Goal: Transaction & Acquisition: Purchase product/service

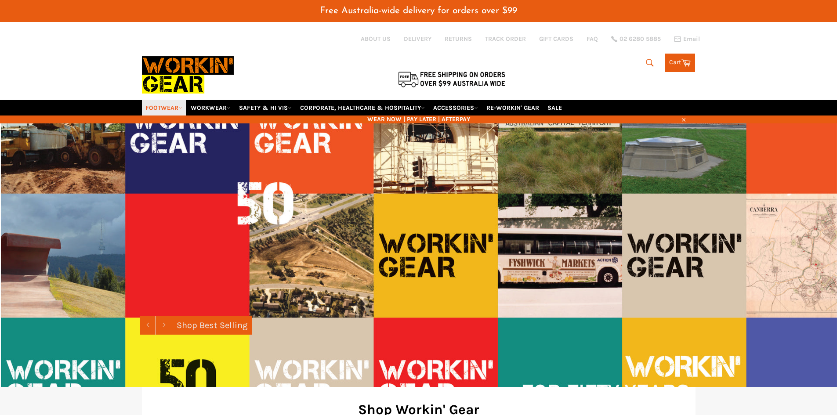
click at [181, 109] on icon at bounding box center [180, 108] width 4 height 4
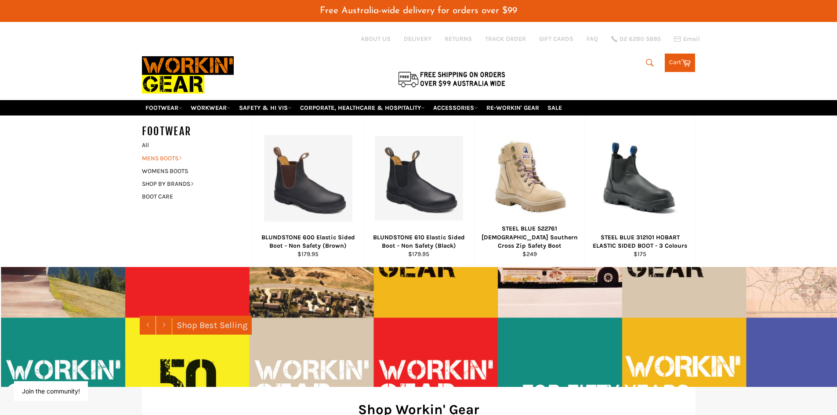
click at [181, 157] on icon at bounding box center [180, 158] width 4 height 4
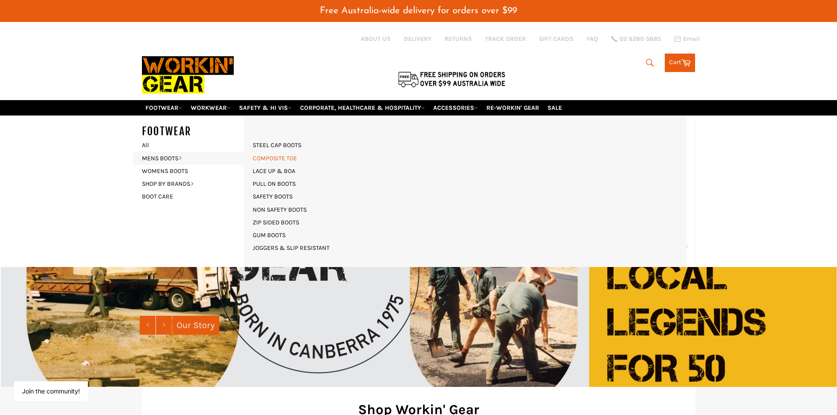
click at [267, 157] on link "COMPOSITE TOE" at bounding box center [274, 158] width 53 height 13
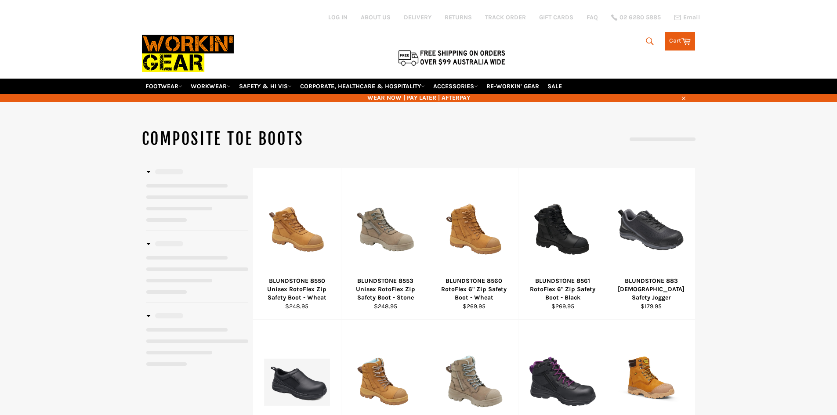
select select "**********"
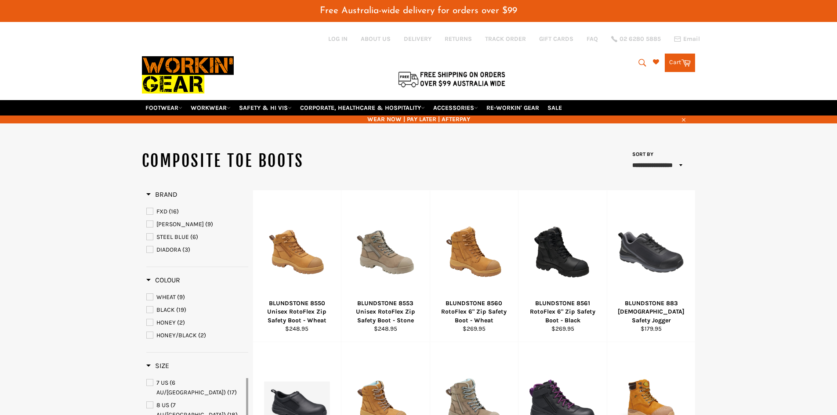
click at [148, 235] on span "STEEL BLUE" at bounding box center [150, 237] width 6 height 6
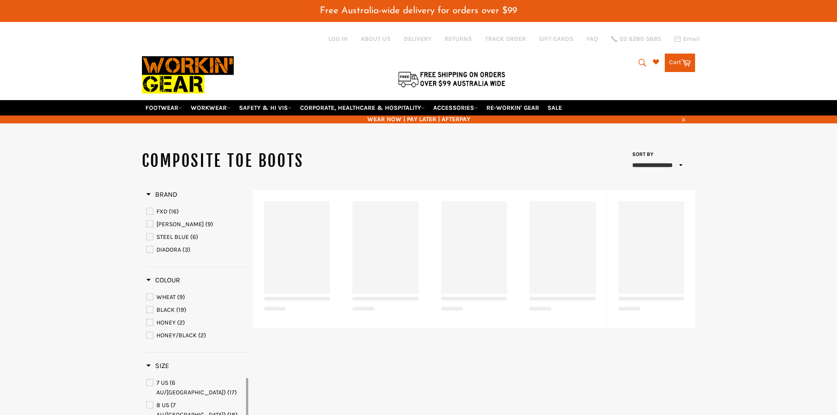
select select "**********"
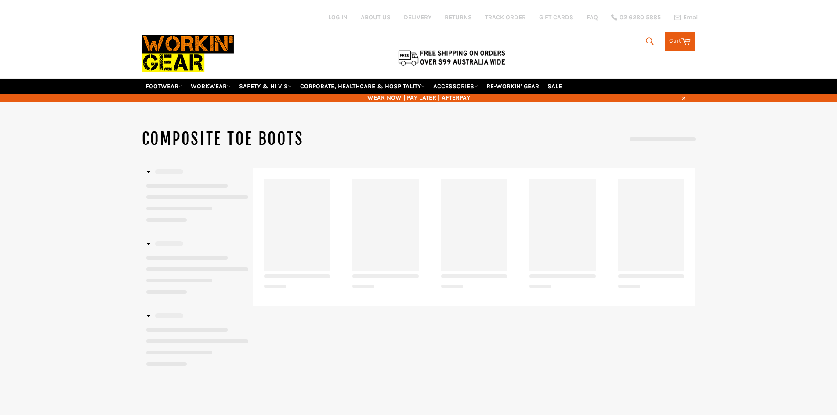
select select "**********"
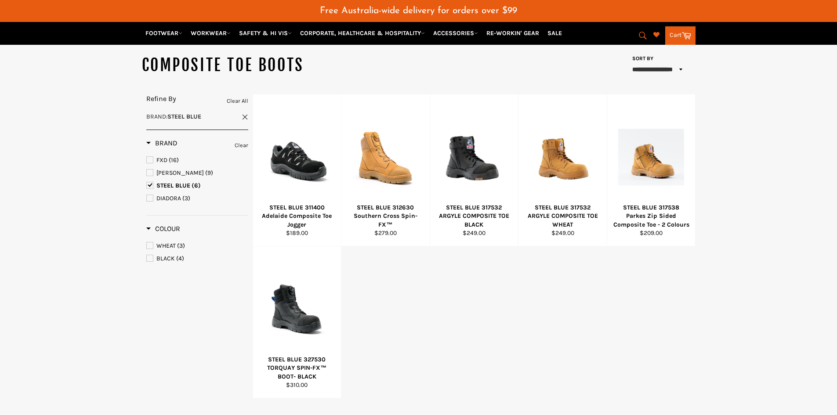
scroll to position [132, 0]
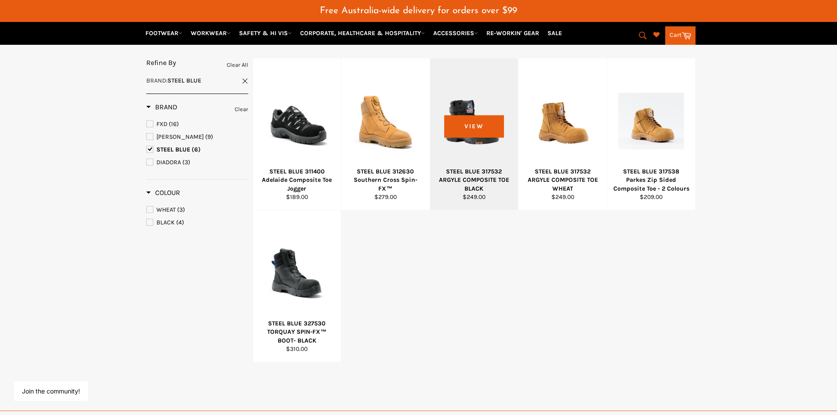
click at [474, 178] on div "STEEL BLUE 317532 ARGYLE COMPOSITE TOE BLACK" at bounding box center [473, 179] width 77 height 25
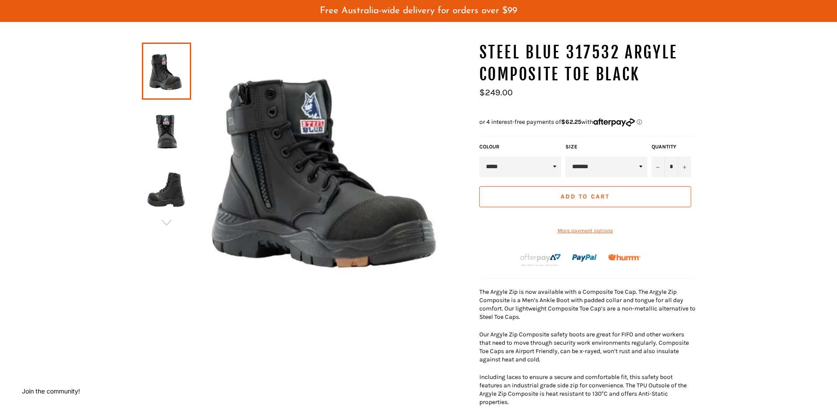
scroll to position [88, 0]
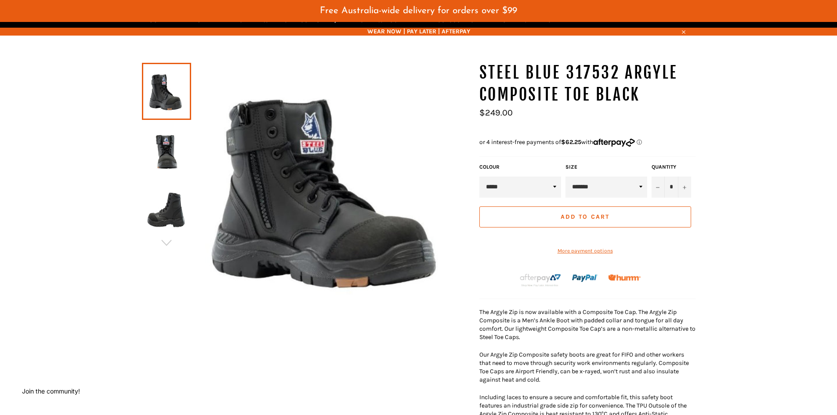
click at [640, 188] on select "**********" at bounding box center [606, 187] width 82 height 21
select select "**********"
click at [565, 177] on select "**********" at bounding box center [606, 187] width 82 height 21
click at [556, 188] on select "*****" at bounding box center [520, 187] width 82 height 21
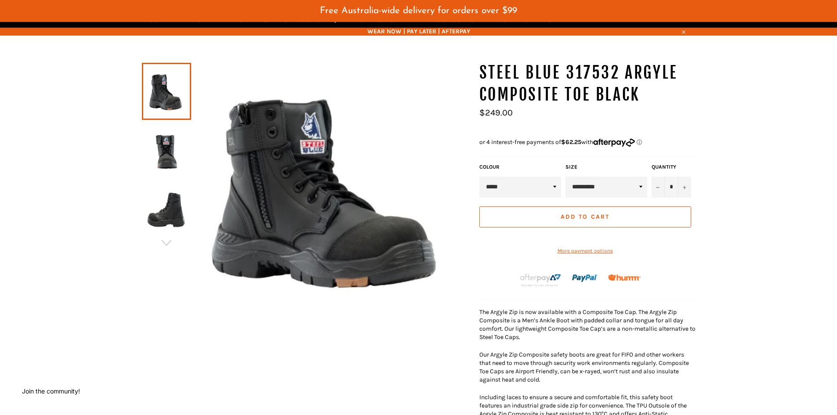
click at [284, 338] on div "STEEL BLUE 317532 ARGYLE COMPOSITE TOE BLACK * +" at bounding box center [414, 275] width 562 height 427
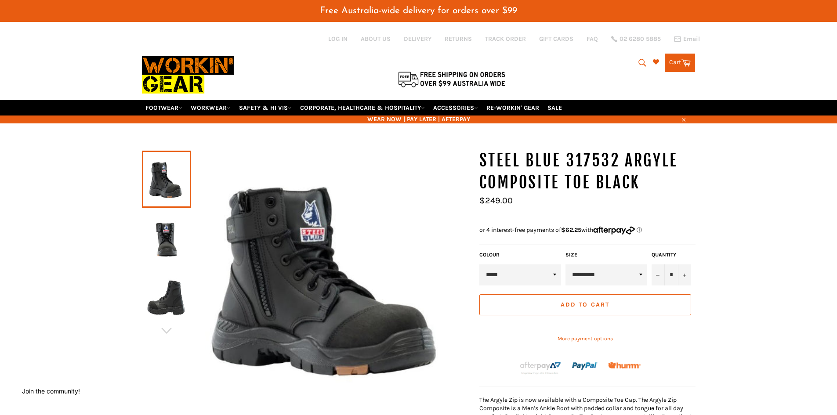
click at [555, 275] on select "*****" at bounding box center [520, 274] width 82 height 21
click at [72, 298] on div "STEEL BLUE 317532 ARGYLE COMPOSITE TOE BLACK *" at bounding box center [418, 381] width 837 height 463
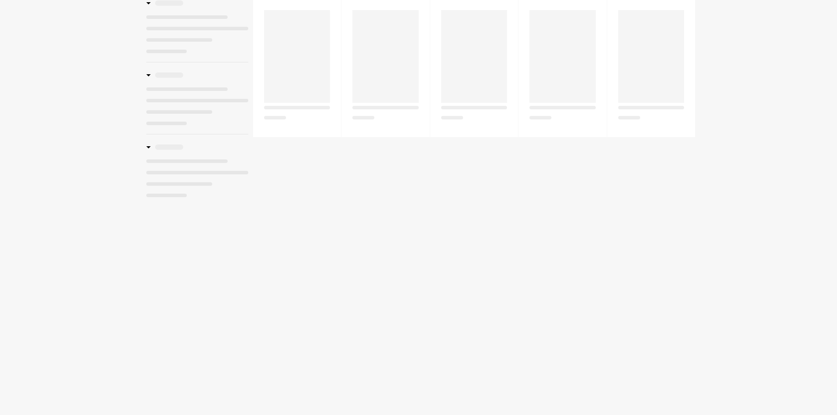
select select "**********"
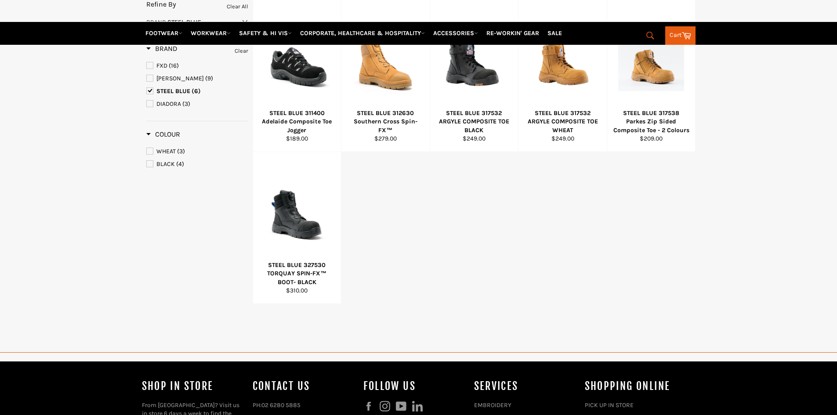
scroll to position [190, 0]
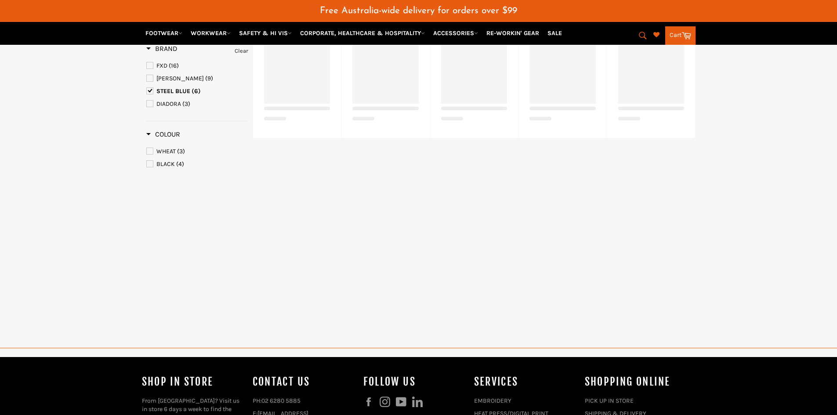
select select "**********"
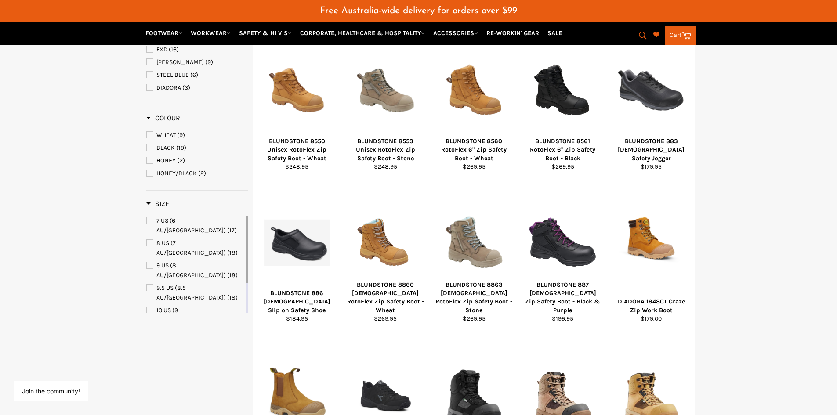
scroll to position [58, 0]
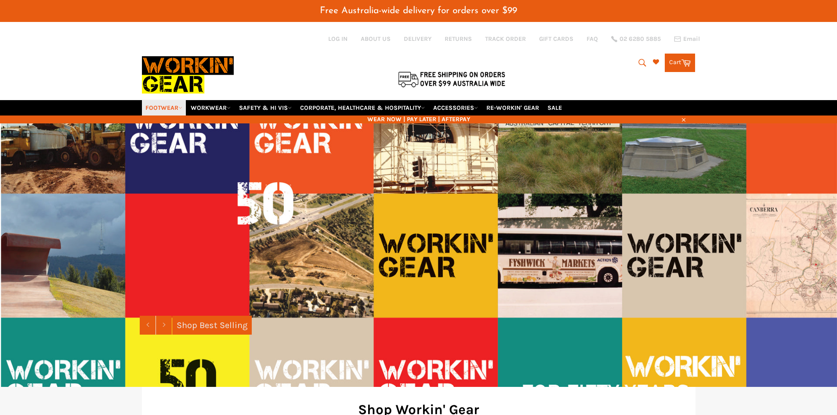
click at [180, 107] on icon at bounding box center [180, 108] width 4 height 4
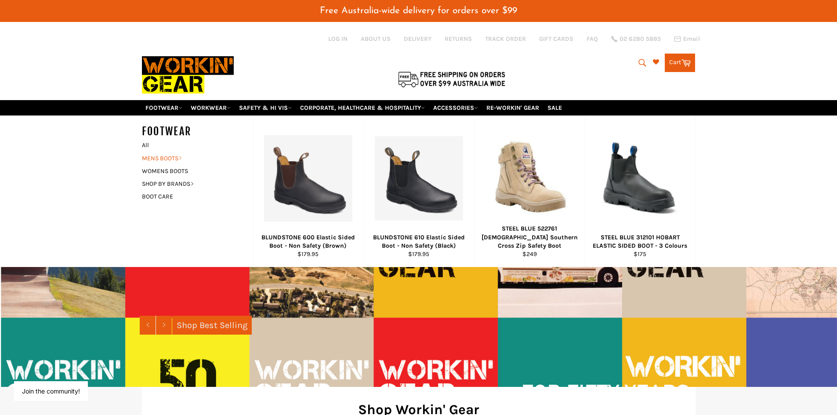
click at [176, 158] on link "MENS BOOTS" at bounding box center [190, 158] width 106 height 13
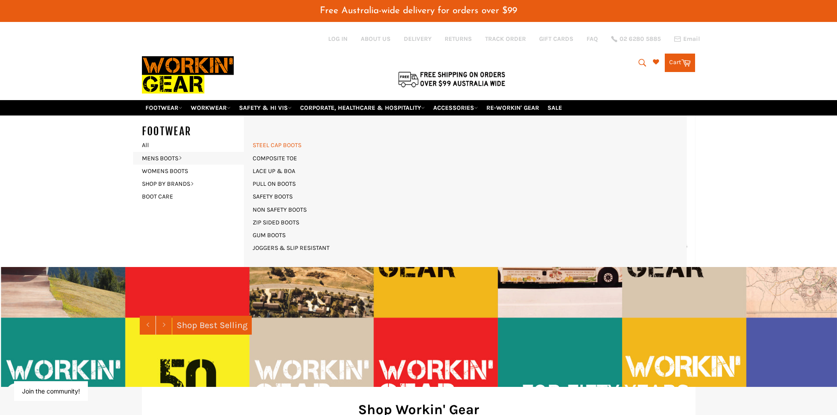
click at [274, 145] on link "STEEL CAP BOOTS" at bounding box center [277, 145] width 58 height 13
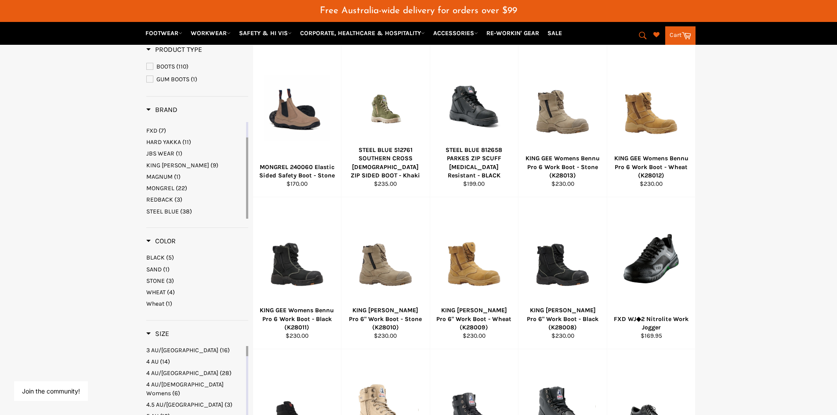
scroll to position [176, 0]
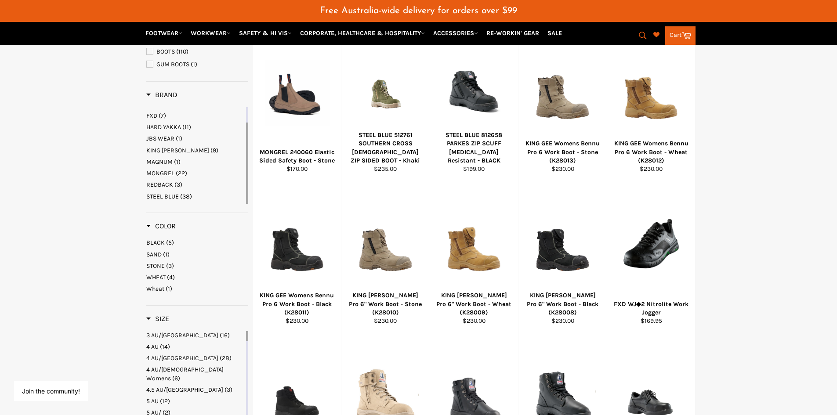
click at [169, 195] on span "STEEL BLUE" at bounding box center [162, 196] width 33 height 7
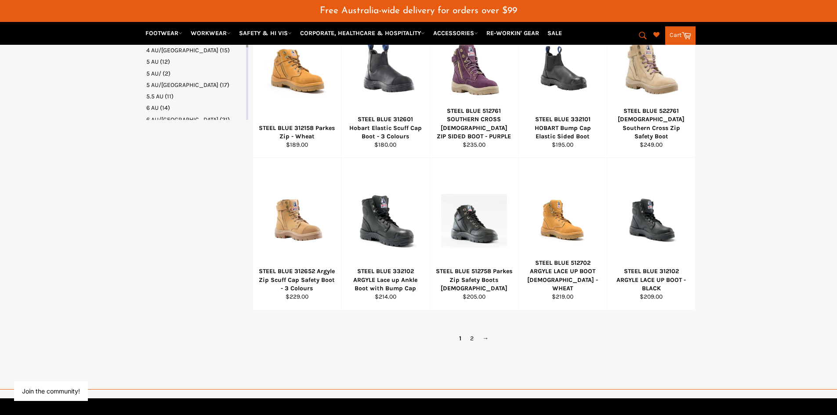
scroll to position [527, 0]
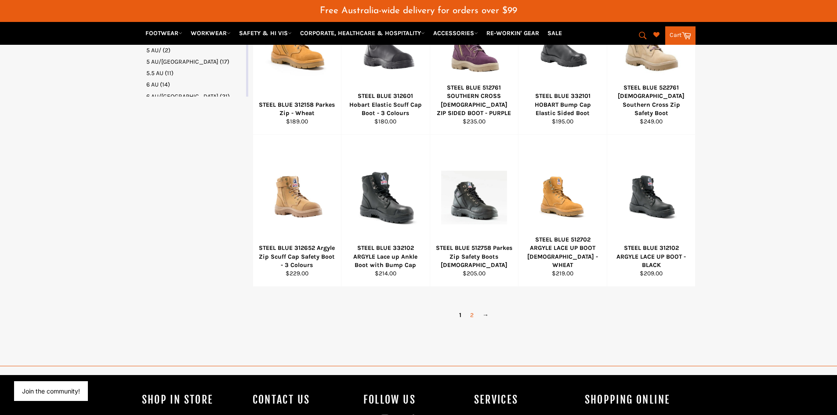
click at [472, 315] on link "2" at bounding box center [472, 315] width 12 height 13
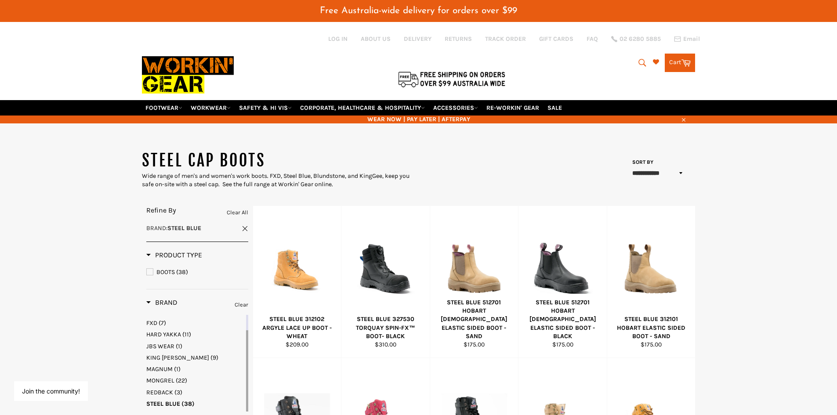
click at [633, 61] on button "Search" at bounding box center [642, 63] width 20 height 18
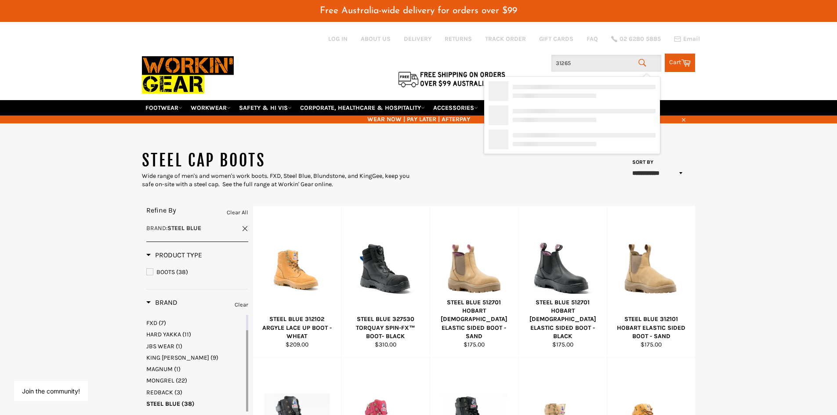
type input "312652"
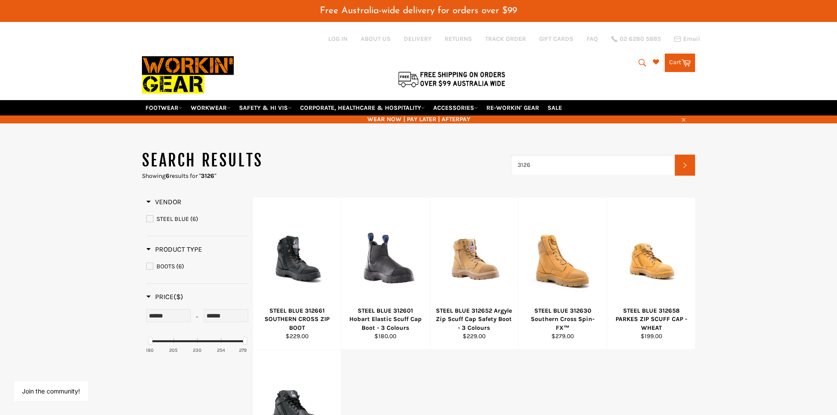
click at [539, 163] on input "3126" at bounding box center [593, 165] width 164 height 21
type input "312652"
click at [686, 169] on icon "submit" at bounding box center [685, 165] width 6 height 7
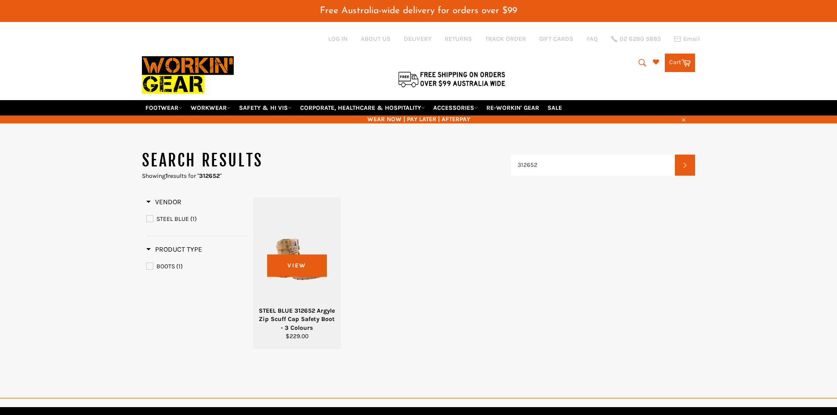
scroll to position [65, 0]
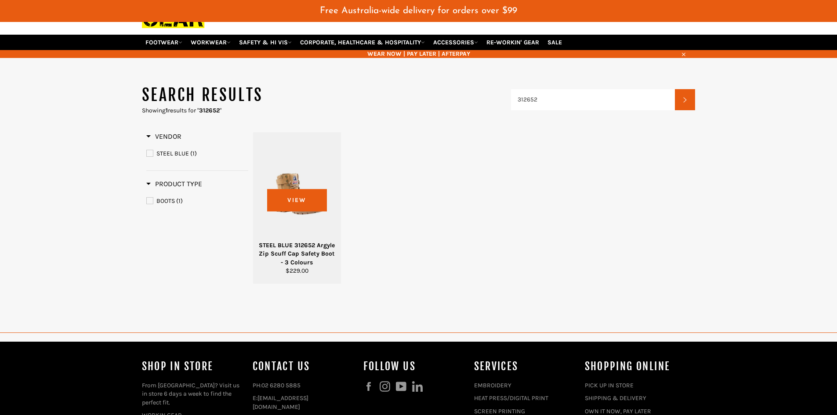
click at [302, 250] on div "STEEL BLUE 312652 Argyle Zip Scuff Cap Safety Boot - 3 Colours" at bounding box center [296, 253] width 77 height 25
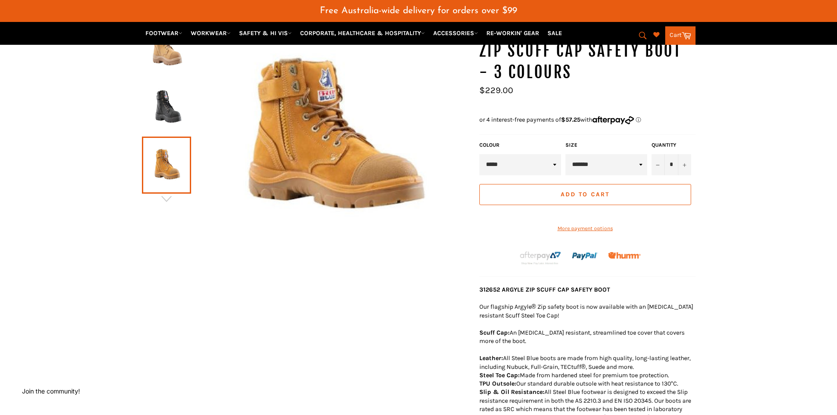
scroll to position [88, 0]
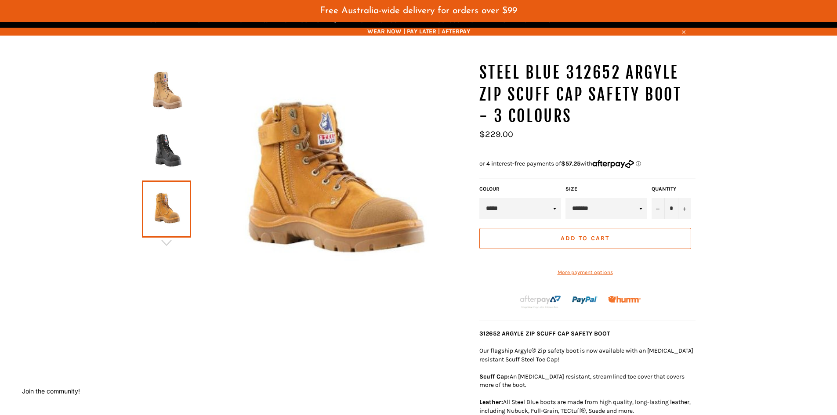
click at [166, 94] on img at bounding box center [166, 91] width 40 height 48
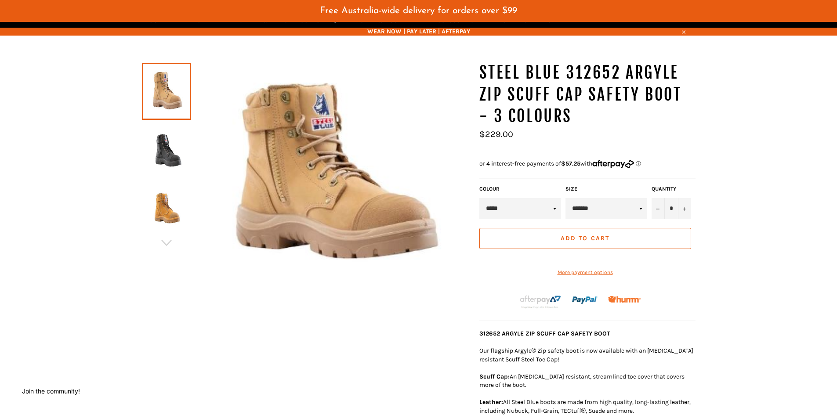
click at [160, 203] on img at bounding box center [166, 209] width 40 height 48
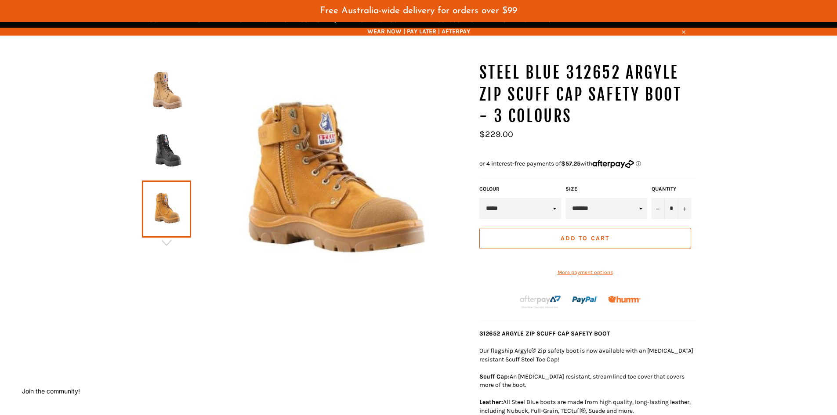
click at [168, 157] on img at bounding box center [166, 150] width 40 height 48
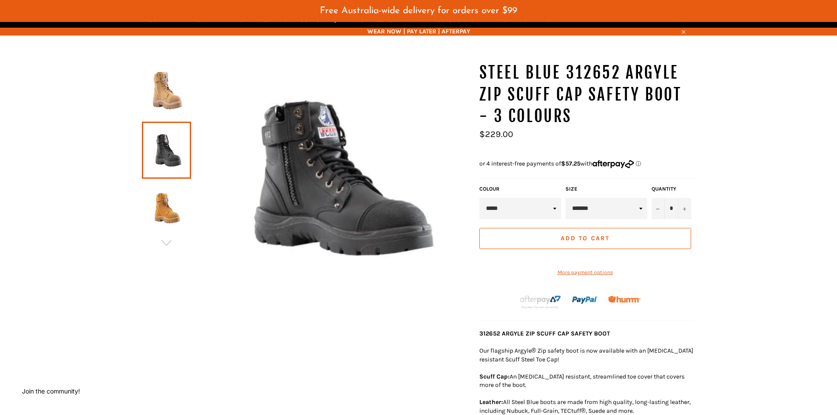
click at [174, 208] on img at bounding box center [166, 209] width 40 height 48
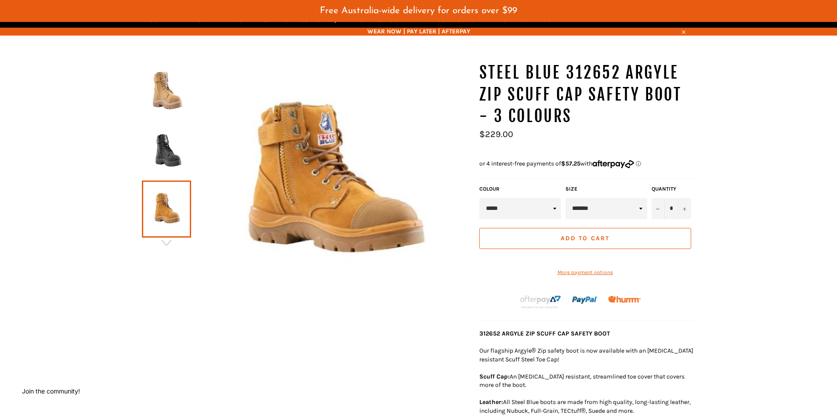
click at [174, 208] on link at bounding box center [166, 209] width 49 height 57
click at [169, 105] on img at bounding box center [166, 91] width 40 height 48
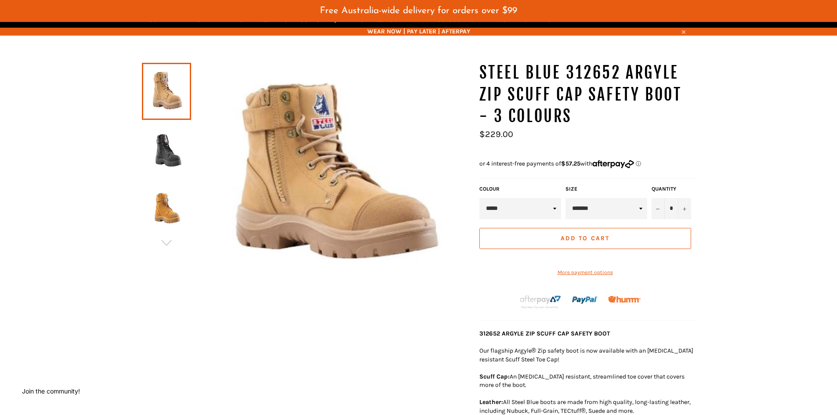
click at [163, 214] on img at bounding box center [166, 209] width 40 height 48
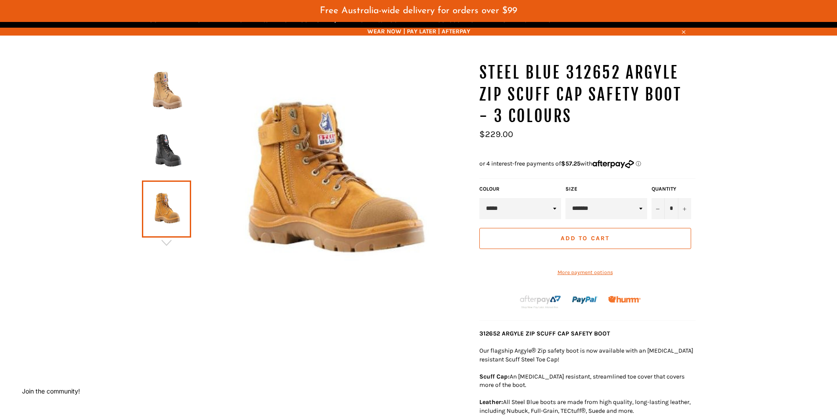
click at [168, 159] on img at bounding box center [166, 150] width 40 height 48
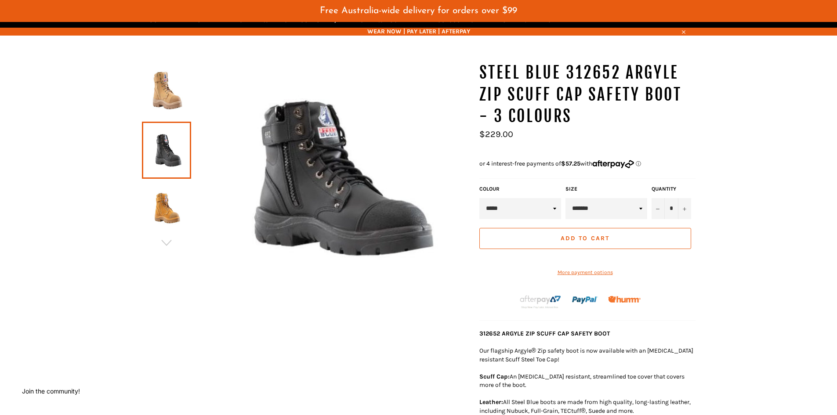
click at [169, 206] on img at bounding box center [166, 209] width 40 height 48
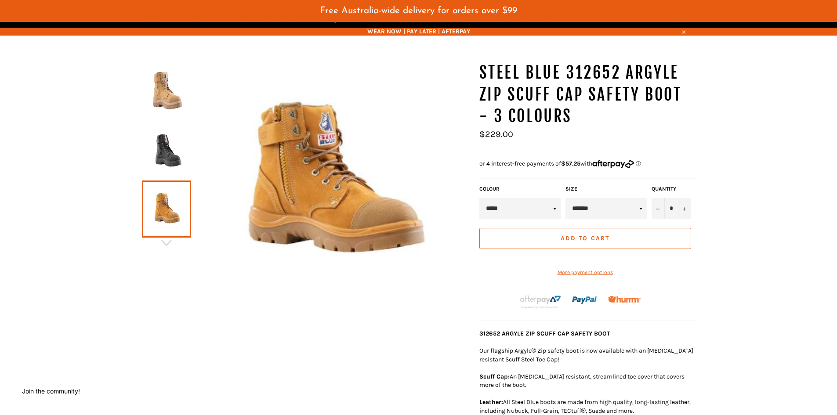
click at [174, 158] on img at bounding box center [166, 150] width 40 height 48
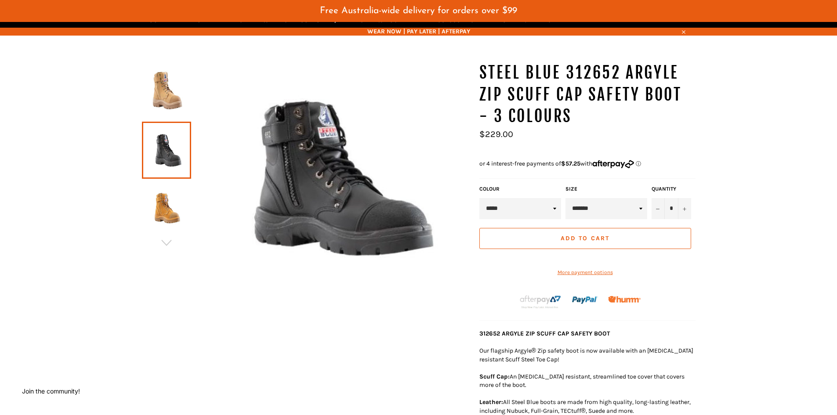
click at [168, 99] on img at bounding box center [166, 91] width 40 height 48
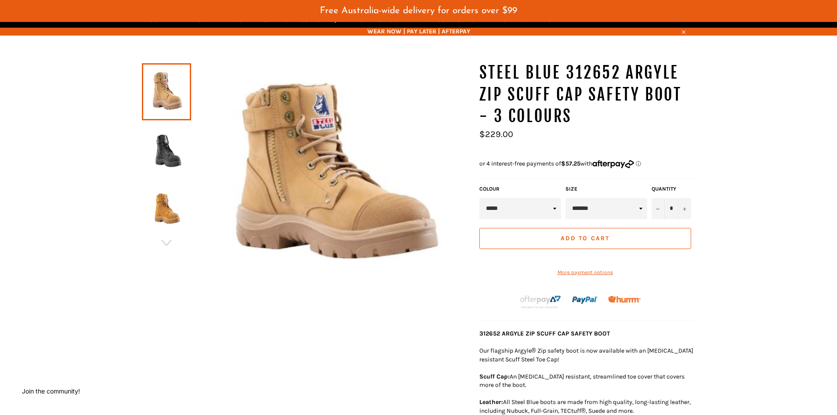
click at [166, 159] on img at bounding box center [166, 151] width 40 height 48
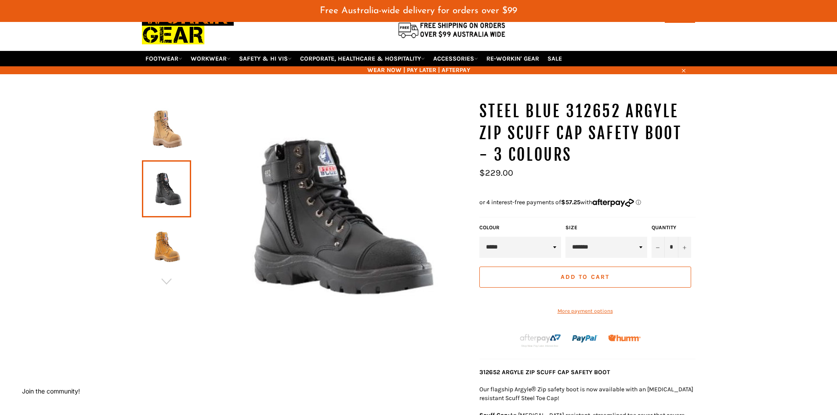
scroll to position [0, 0]
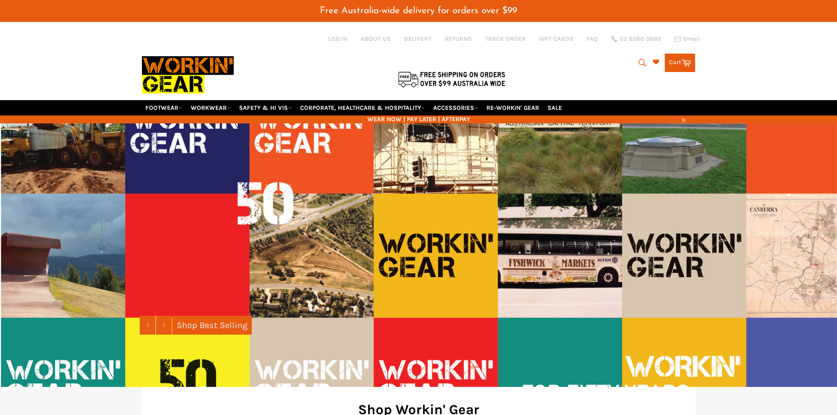
click at [601, 62] on div "Search Search Cart Cart 0 items" at bounding box center [603, 60] width 185 height 23
click at [638, 61] on icon "submit" at bounding box center [642, 63] width 10 height 10
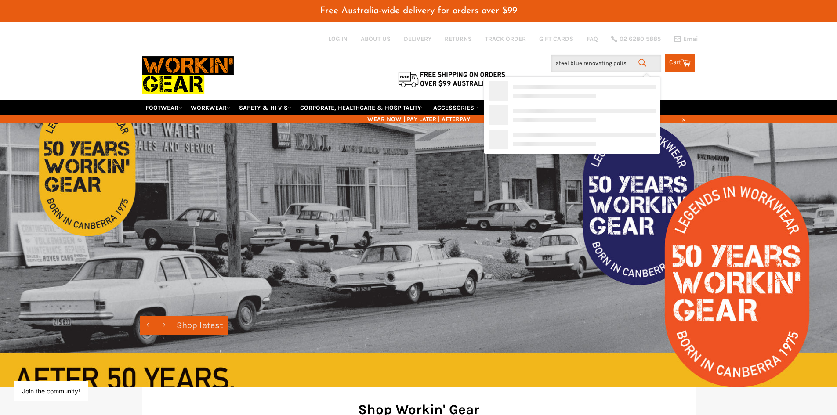
type input "steel blue renovating polish"
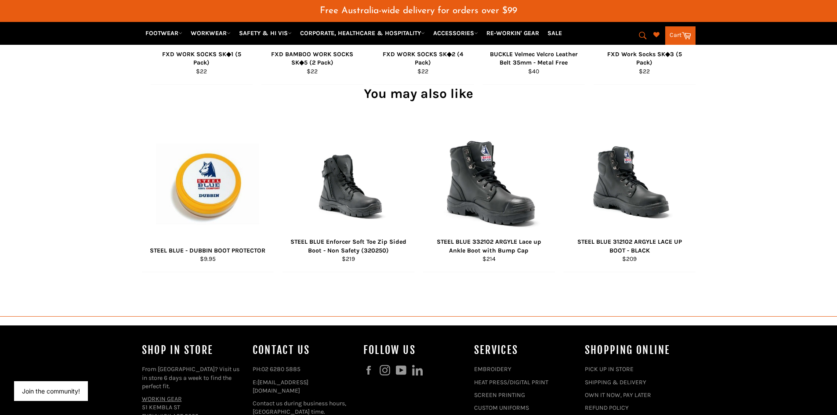
scroll to position [659, 0]
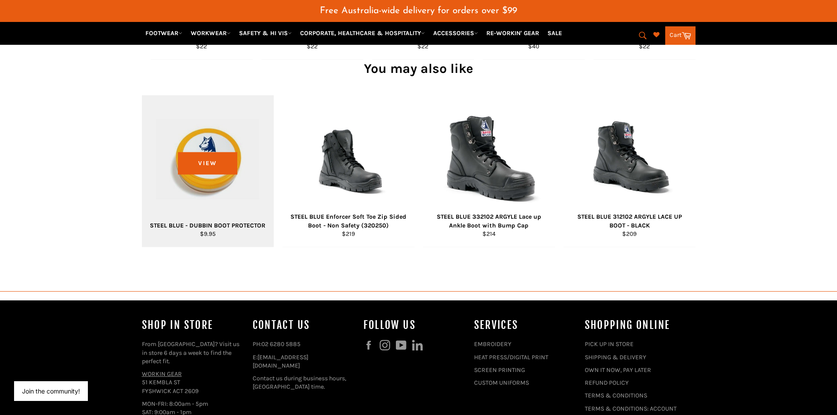
click at [205, 195] on div "View" at bounding box center [208, 171] width 132 height 152
